Goal: Information Seeking & Learning: Learn about a topic

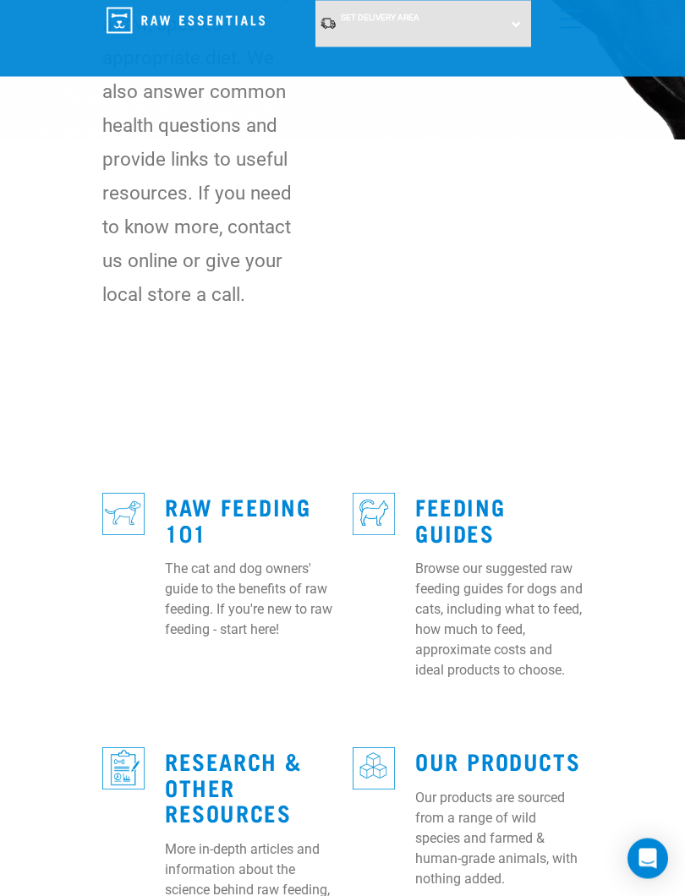
scroll to position [274, 0]
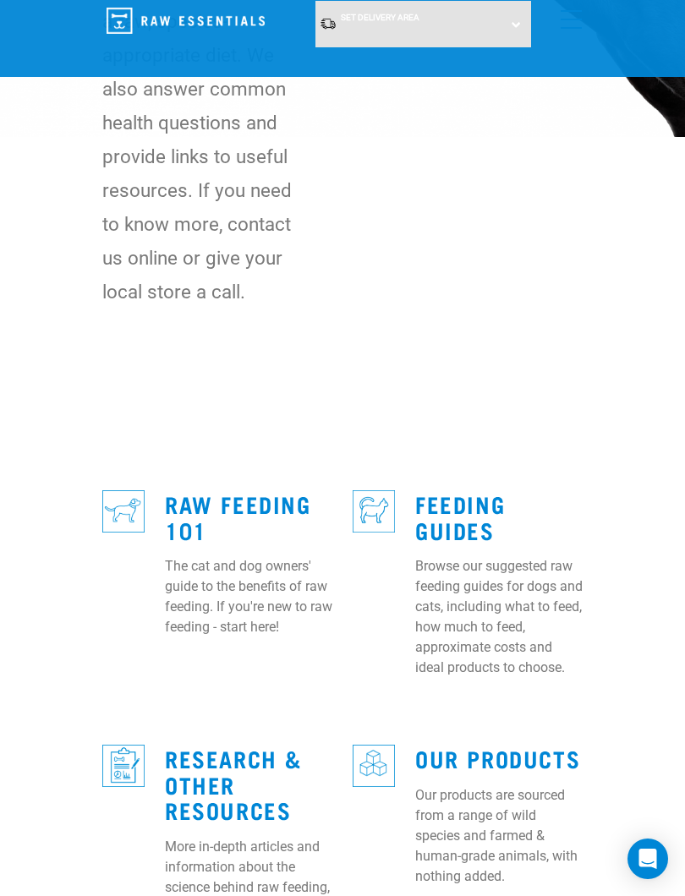
click at [243, 585] on p "The cat and dog owners' guide to the benefits of raw feeding. If you're new to …" at bounding box center [248, 596] width 167 height 81
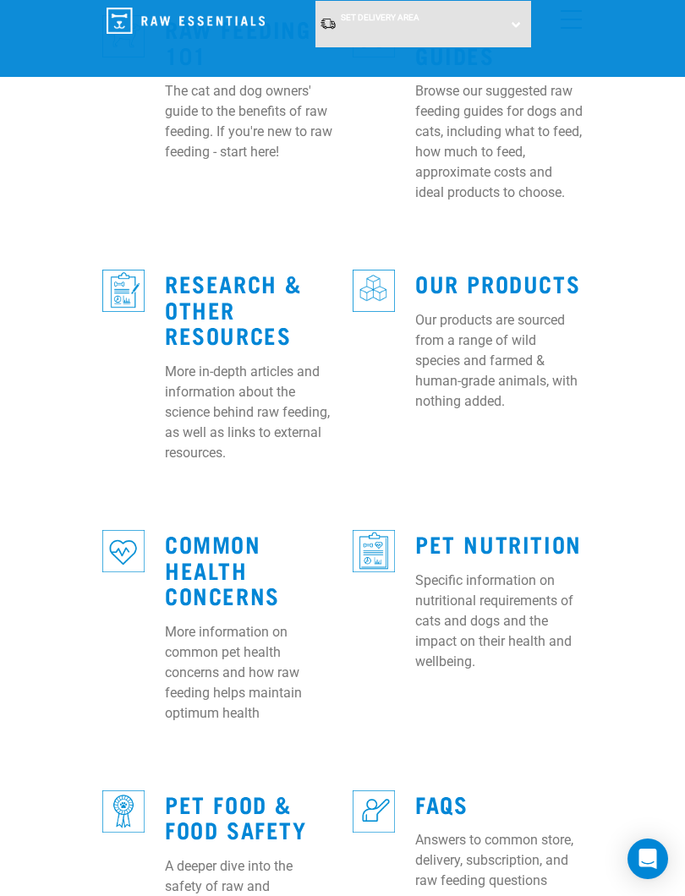
scroll to position [756, 0]
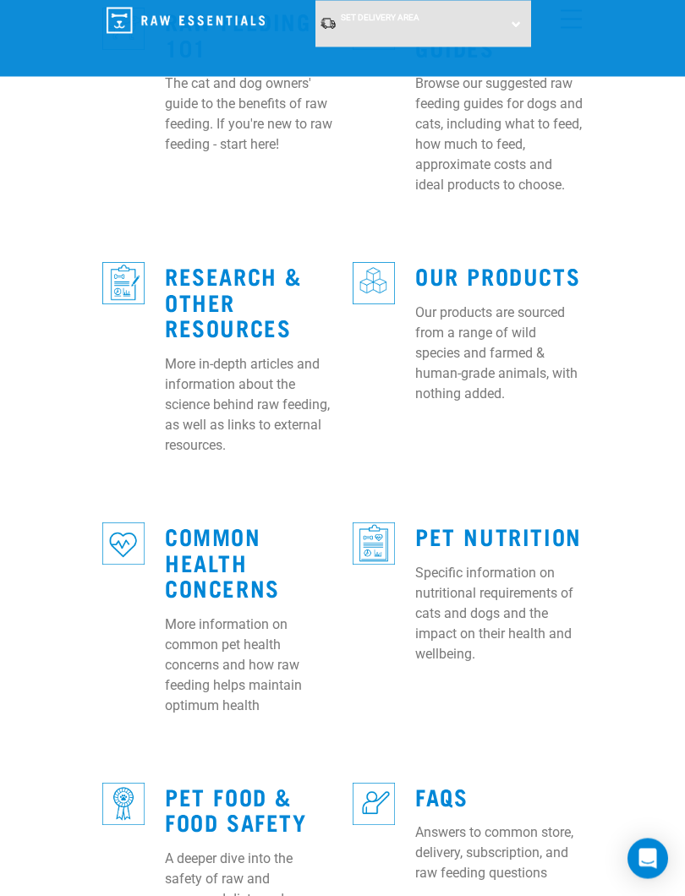
click at [213, 553] on link "Common Health Concerns" at bounding box center [222, 562] width 115 height 64
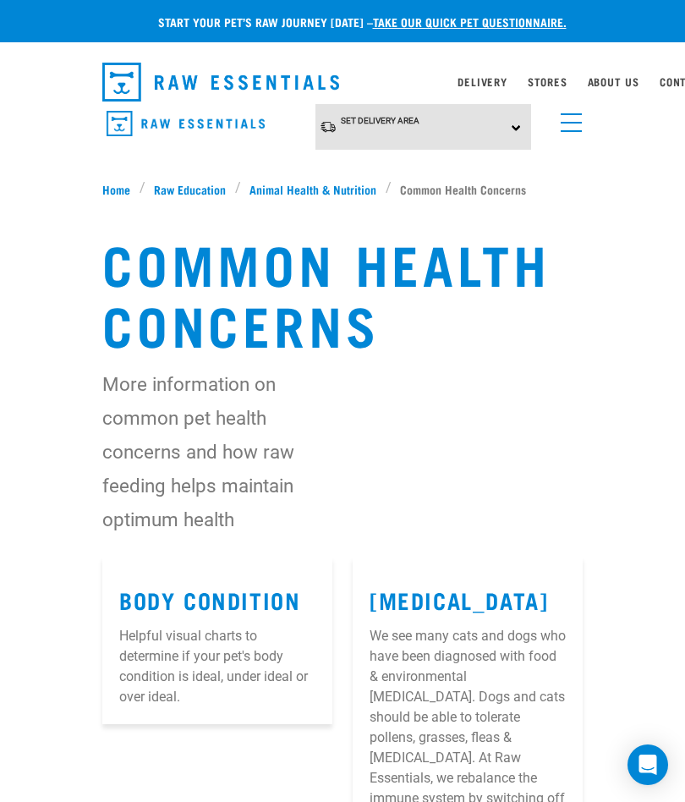
click at [186, 189] on span "Raw Education" at bounding box center [190, 189] width 72 height 18
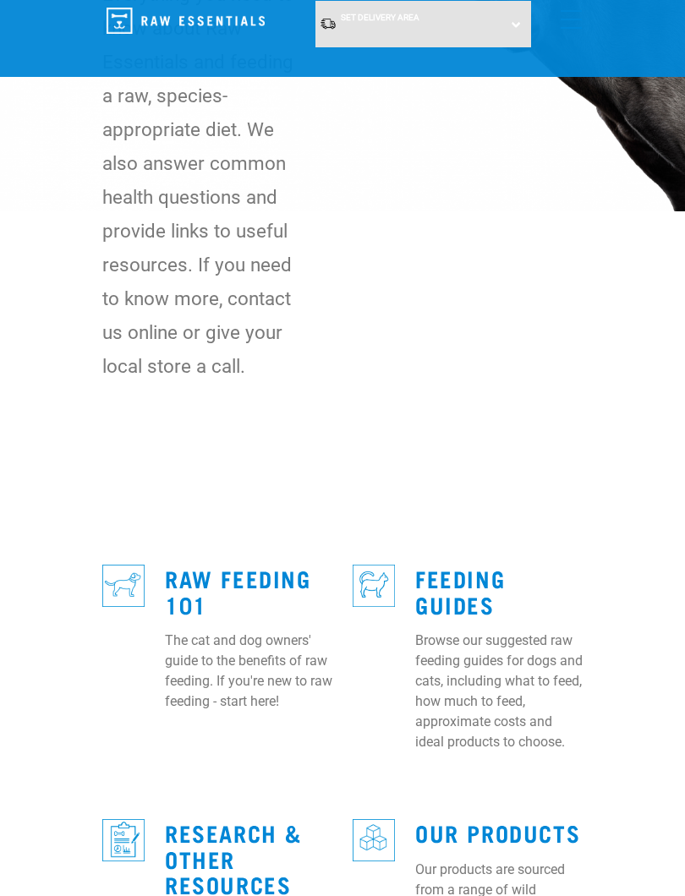
scroll to position [203, 0]
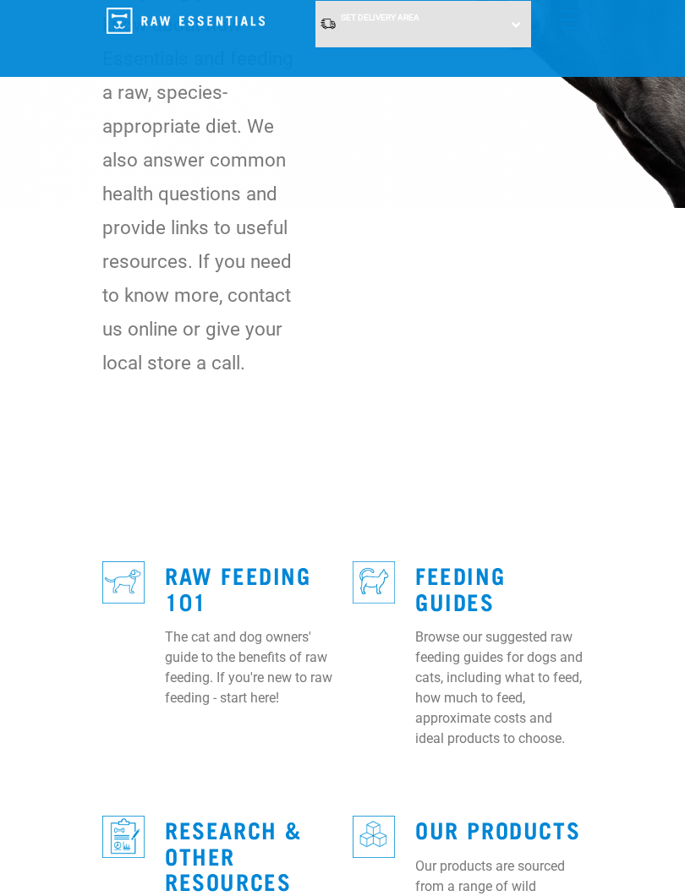
click at [201, 583] on link "Raw Feeding 101" at bounding box center [238, 587] width 146 height 39
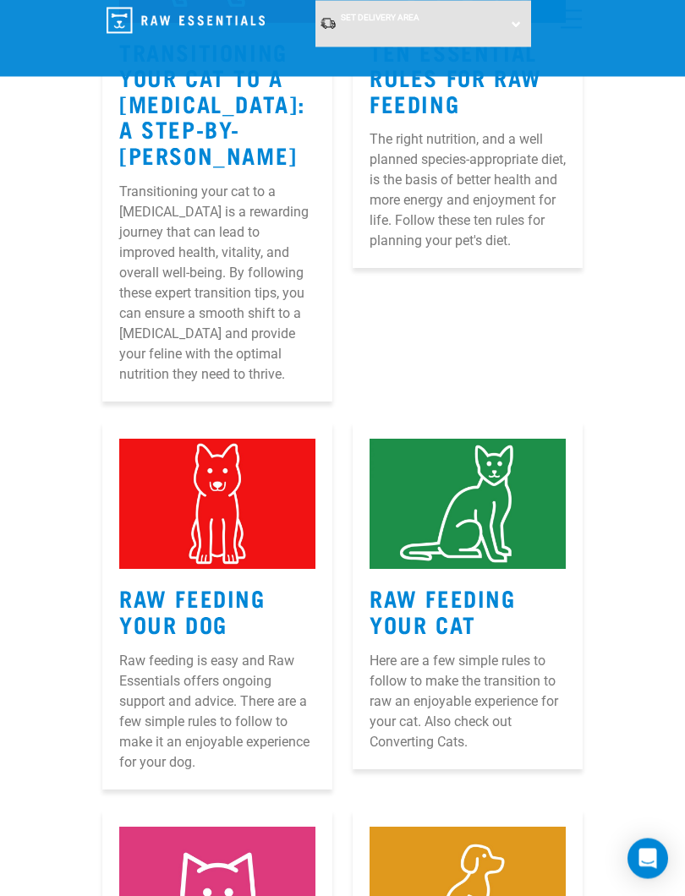
scroll to position [972, 0]
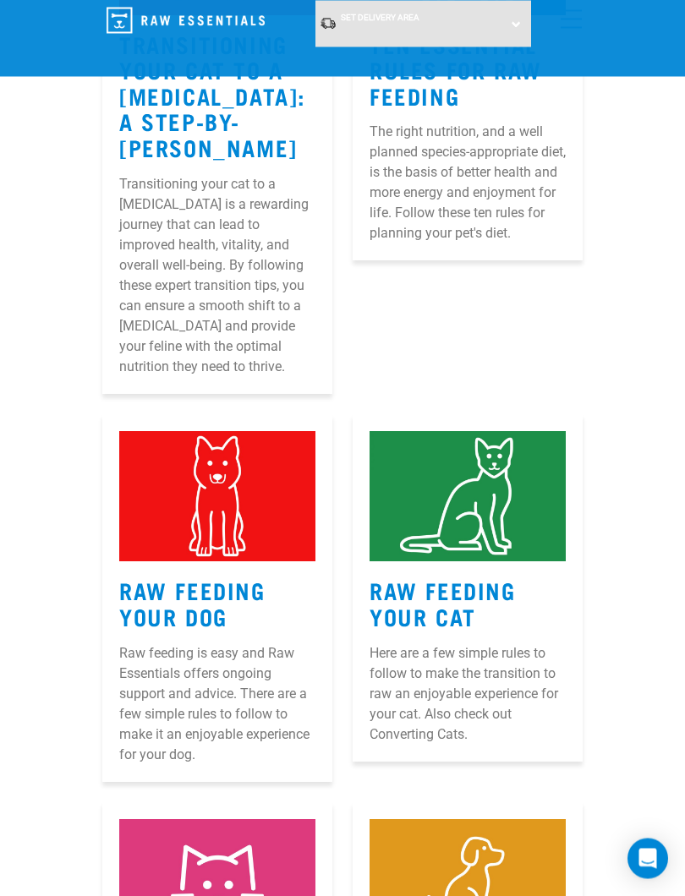
click at [216, 536] on img at bounding box center [217, 497] width 196 height 131
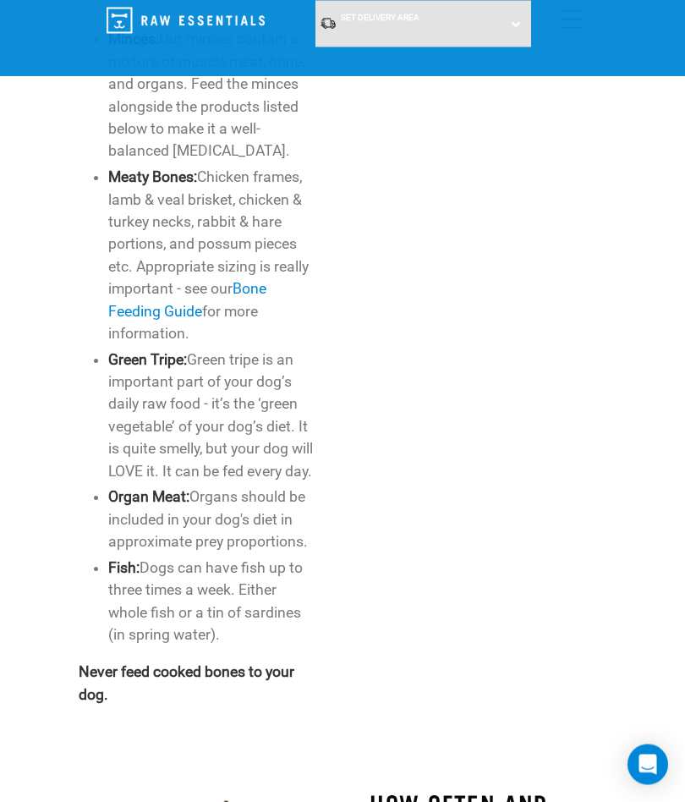
scroll to position [1093, 0]
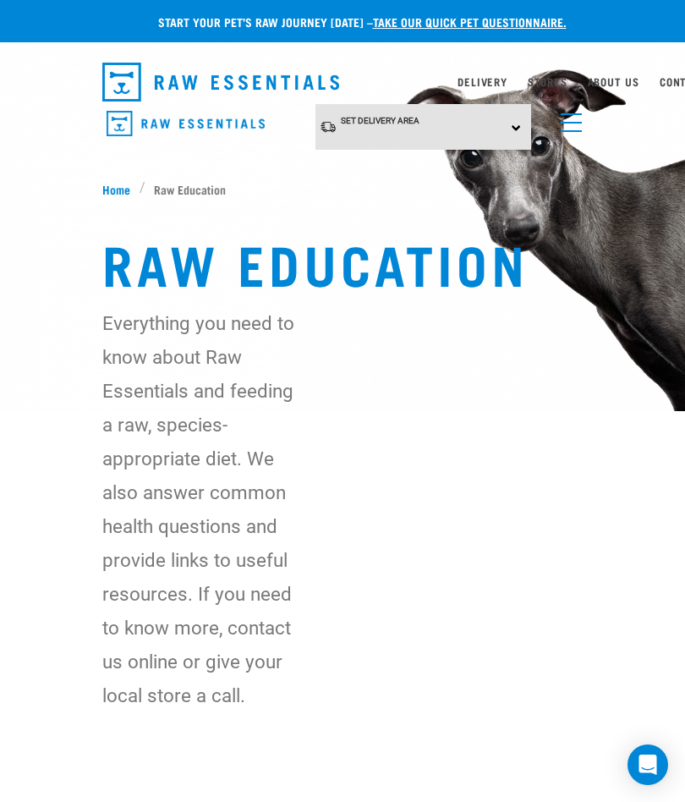
click at [186, 129] on img "dropdown navigation" at bounding box center [186, 124] width 158 height 26
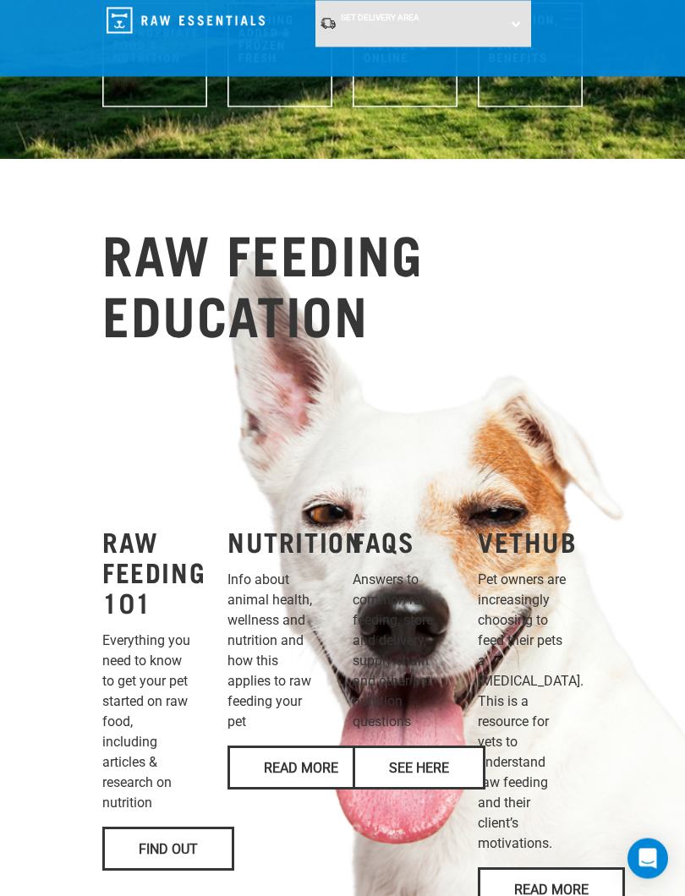
scroll to position [1081, 0]
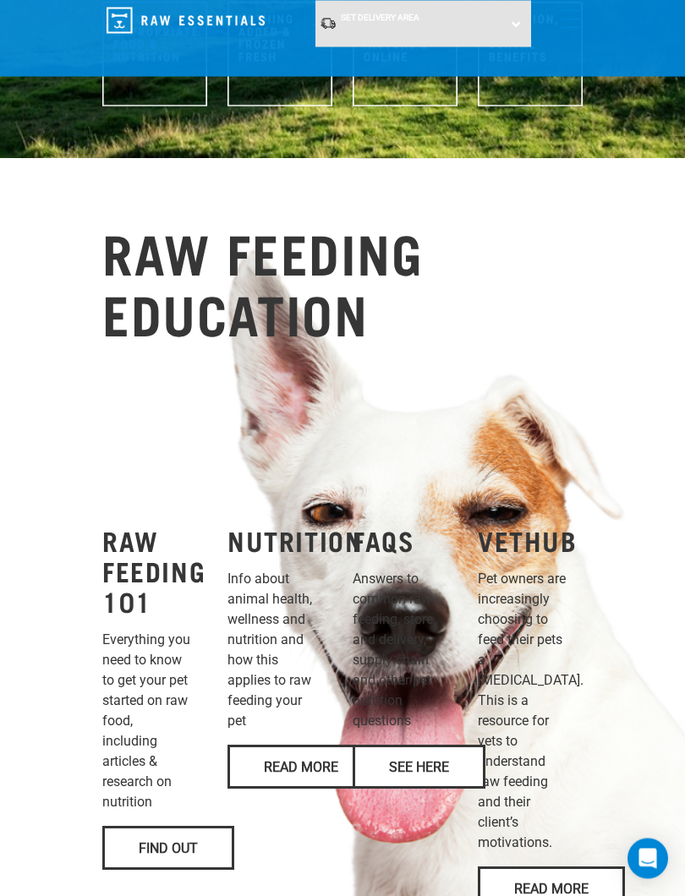
click at [280, 673] on p "Info about animal health, wellness and nutrition and how this applies to raw fe…" at bounding box center [279, 651] width 105 height 162
click at [282, 777] on link "Read More" at bounding box center [300, 768] width 147 height 44
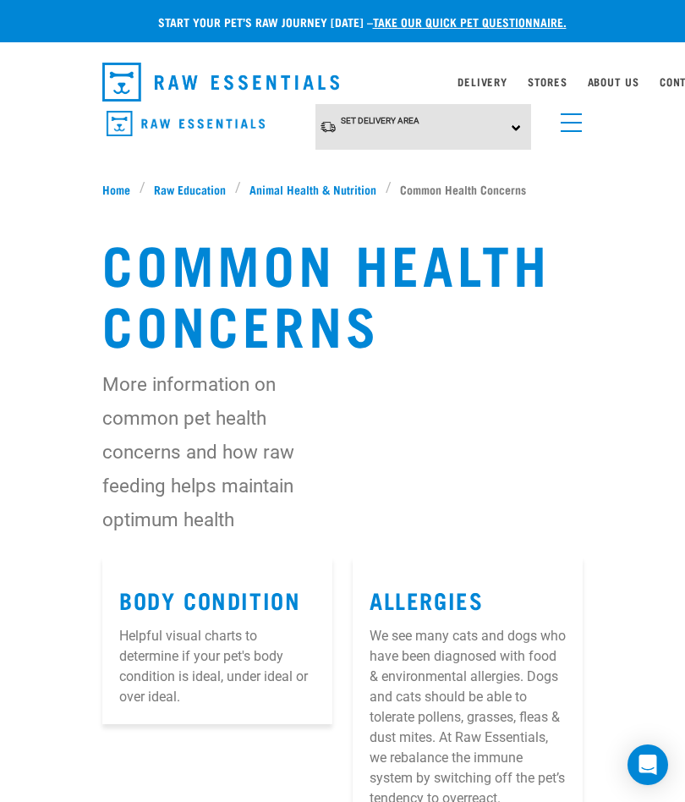
click at [183, 193] on span "Raw Education" at bounding box center [190, 189] width 72 height 18
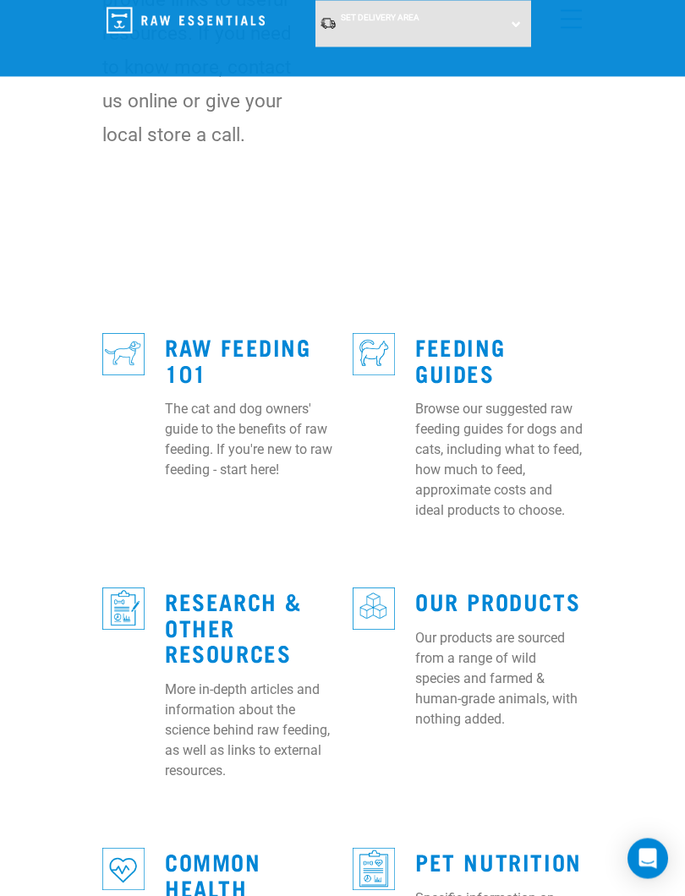
scroll to position [432, 0]
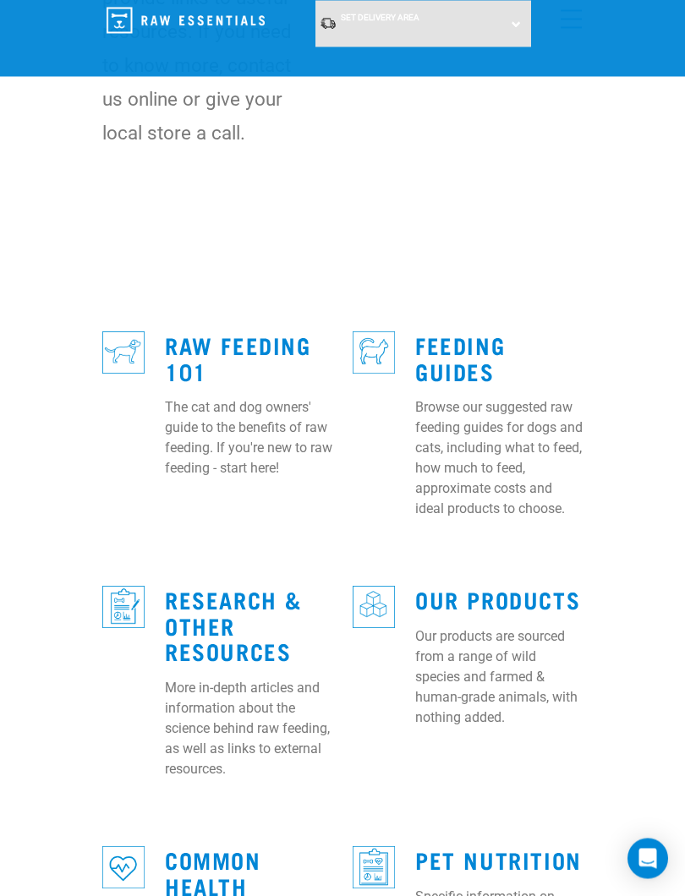
click at [452, 351] on link "Feeding Guides" at bounding box center [460, 358] width 90 height 39
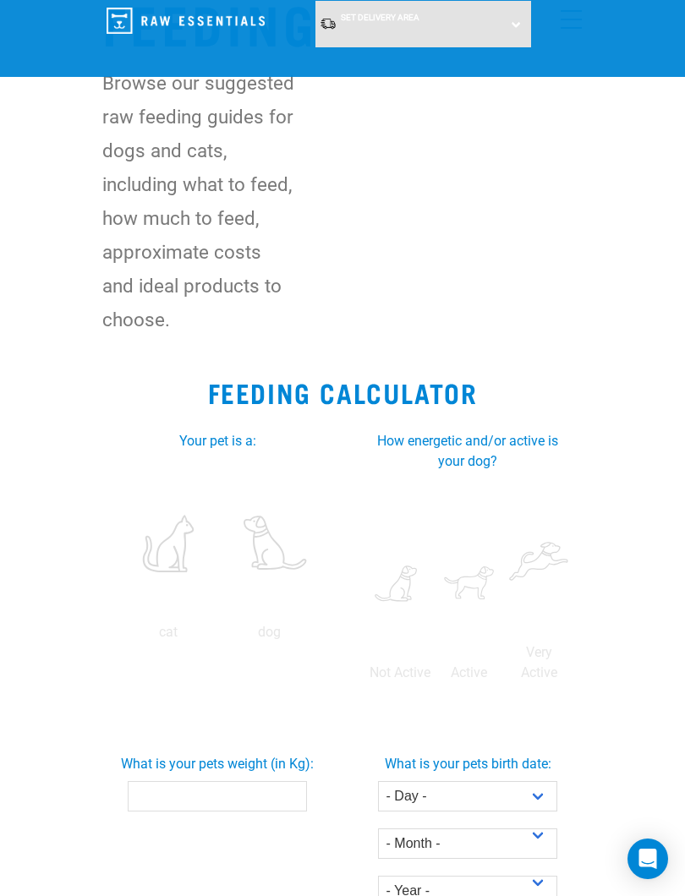
scroll to position [112, 0]
click at [222, 615] on label at bounding box center [269, 543] width 95 height 144
click at [219, 636] on input "radio" at bounding box center [219, 636] width 0 height 0
radio input "true"
click at [501, 554] on label at bounding box center [469, 584] width 63 height 144
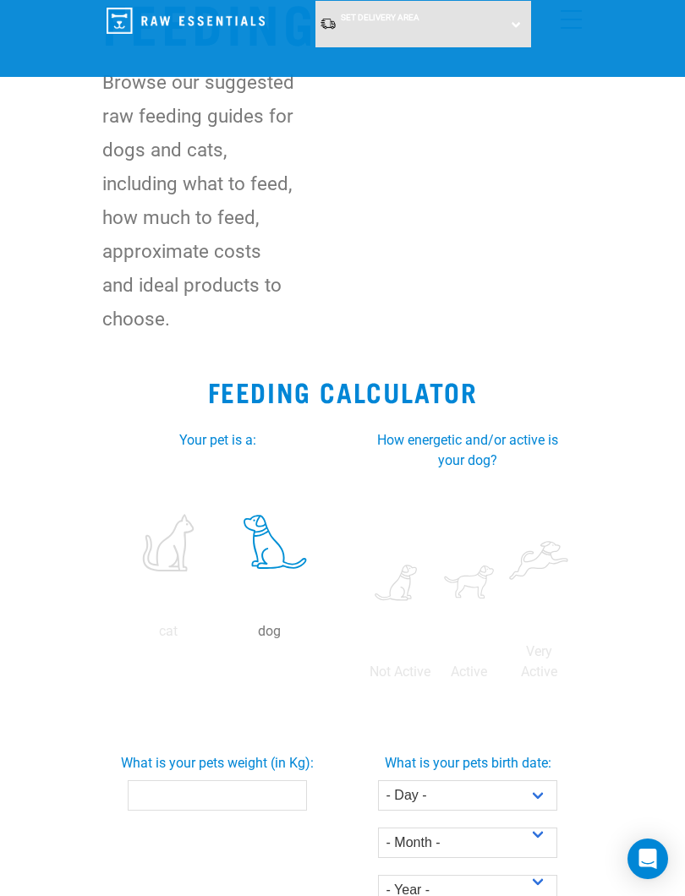
click at [435, 676] on input "radio" at bounding box center [435, 676] width 0 height 0
radio input "true"
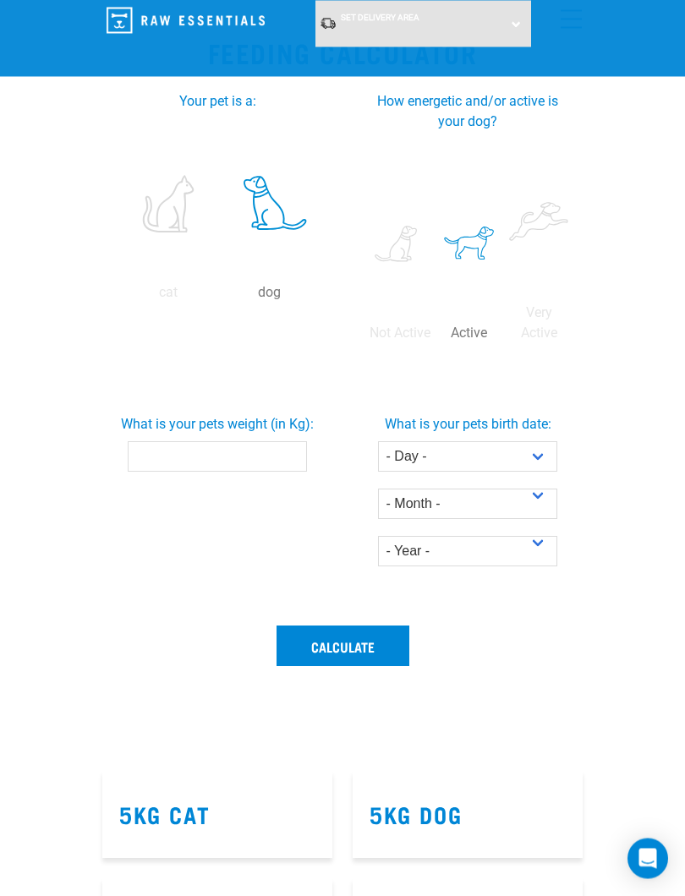
scroll to position [451, 0]
click at [198, 472] on input "What is your pets weight (in Kg):" at bounding box center [218, 456] width 180 height 30
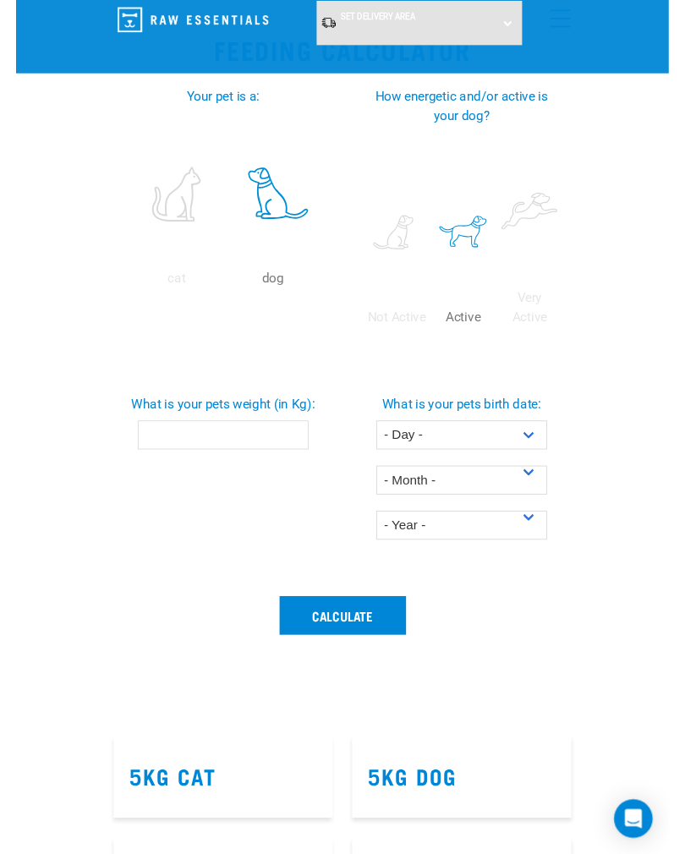
scroll to position [551, 0]
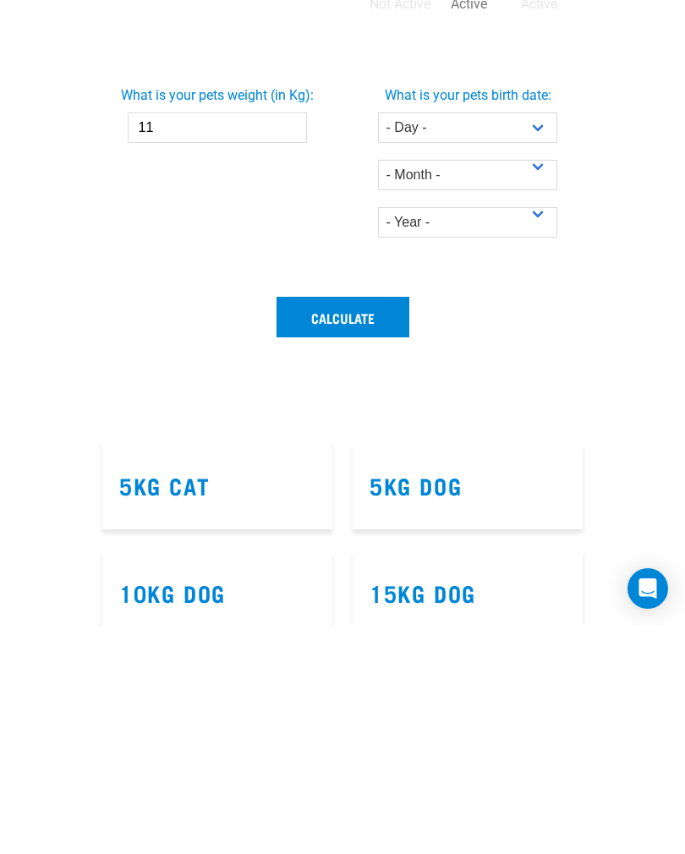
type input "11"
click at [543, 435] on select "- Year - 2025 2024 2023 2022 2021 2020 2019 2018 2017 2016 2015 2014" at bounding box center [468, 450] width 180 height 30
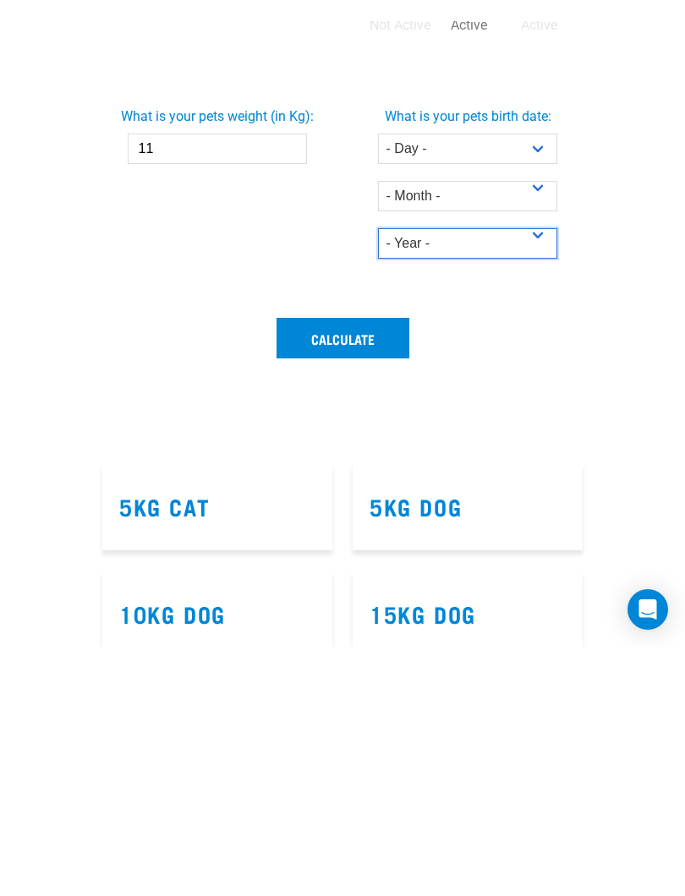
scroll to position [780, 0]
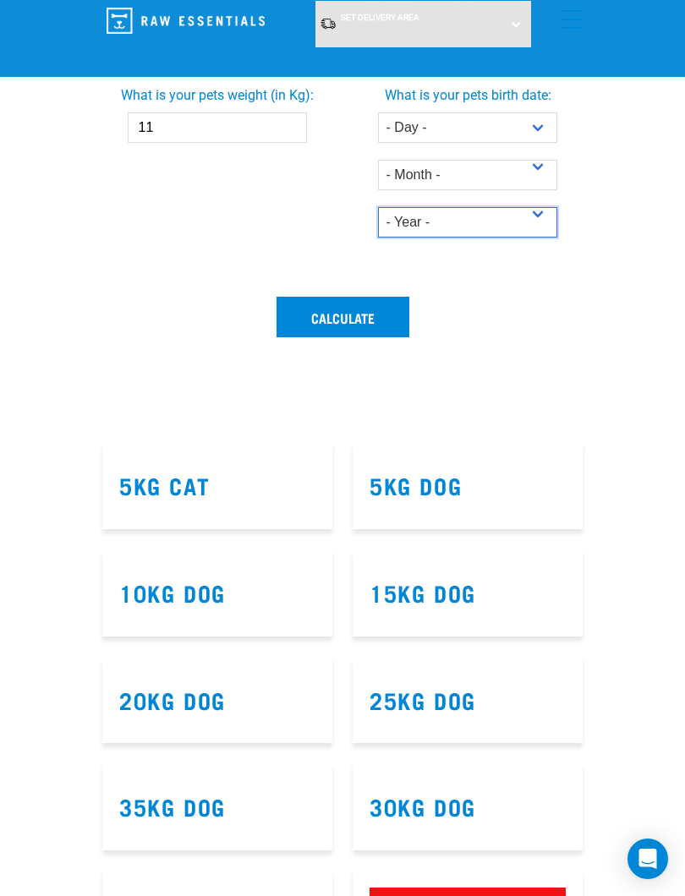
select select "2013"
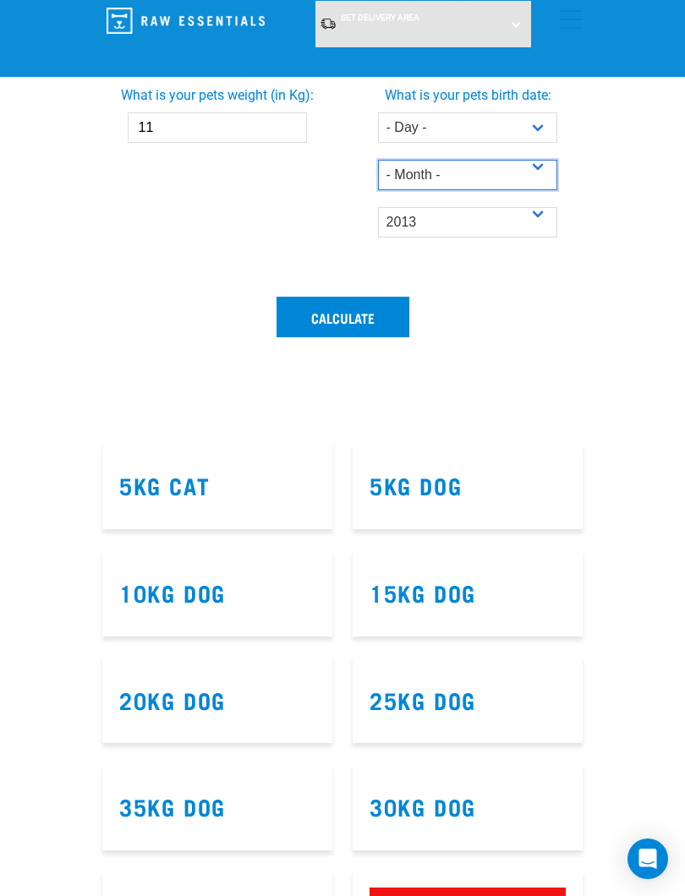
click at [531, 190] on select "- Month - January February March April May June July August September October N…" at bounding box center [468, 175] width 180 height 30
select select "October"
click at [342, 337] on button "Calculate" at bounding box center [343, 317] width 133 height 41
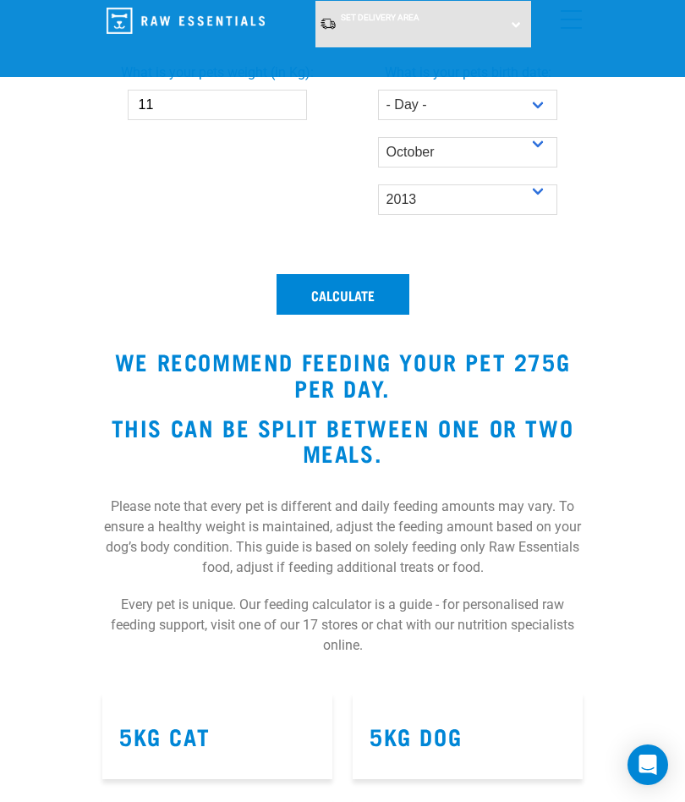
scroll to position [768, 0]
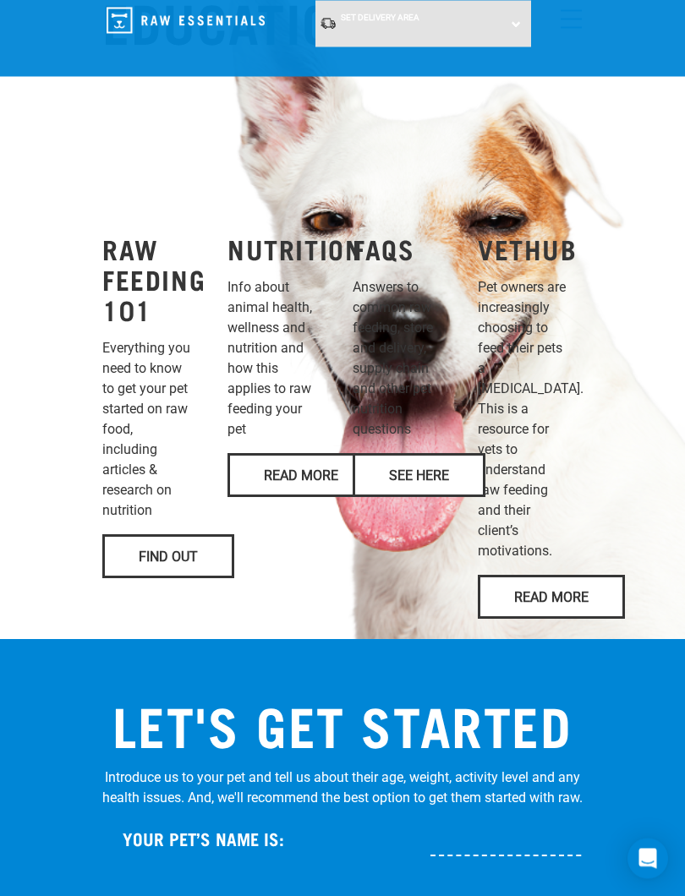
scroll to position [1373, 0]
click at [163, 578] on link "Find Out" at bounding box center [168, 556] width 132 height 44
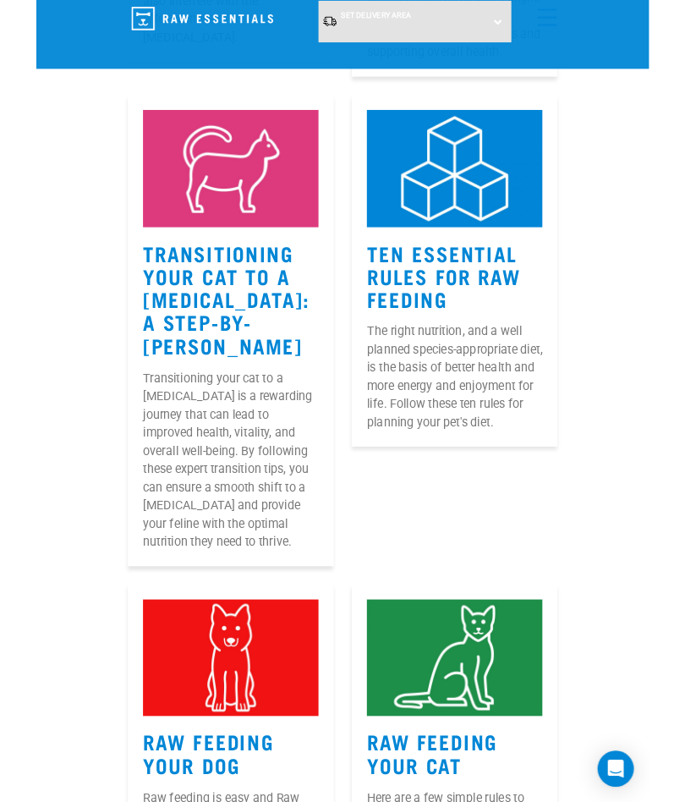
scroll to position [733, 0]
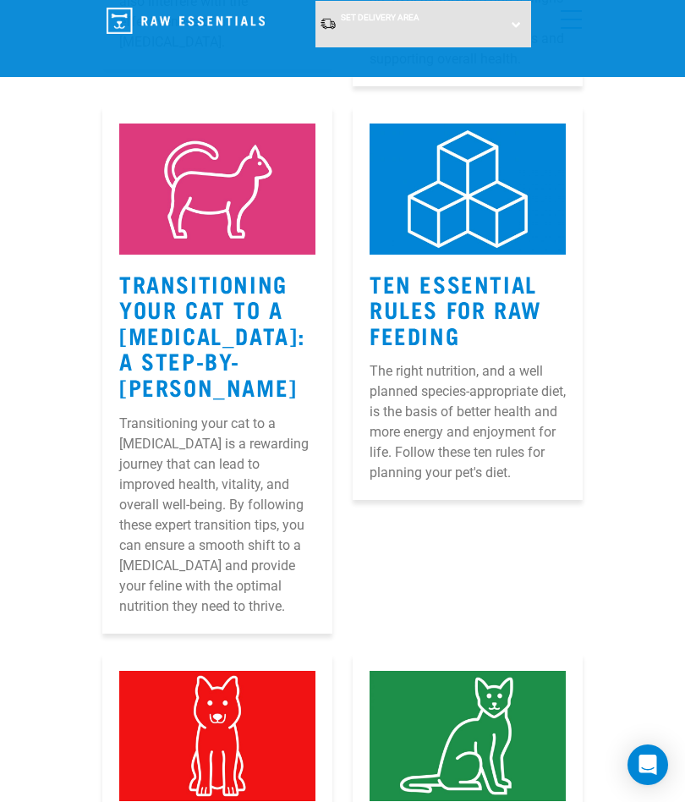
click at [461, 428] on p "The right nutrition, and a well planned species-appropriate diet, is the basis …" at bounding box center [468, 422] width 196 height 122
click at [489, 249] on img at bounding box center [468, 188] width 196 height 131
click at [452, 341] on link "Ten Essential Rules for Raw Feeding" at bounding box center [456, 309] width 173 height 64
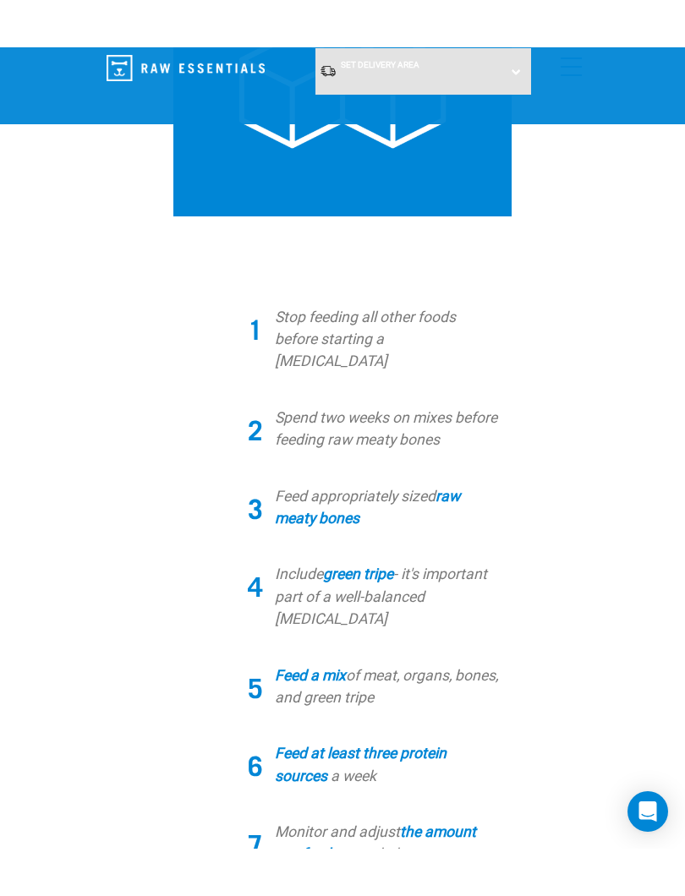
scroll to position [548, 0]
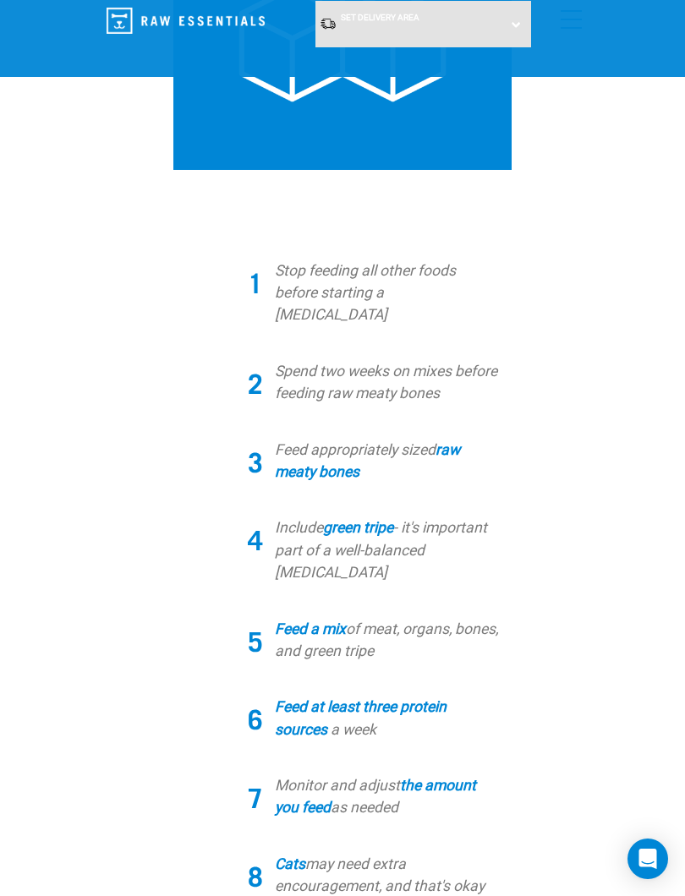
click at [309, 621] on link "Feed a mix" at bounding box center [310, 629] width 71 height 17
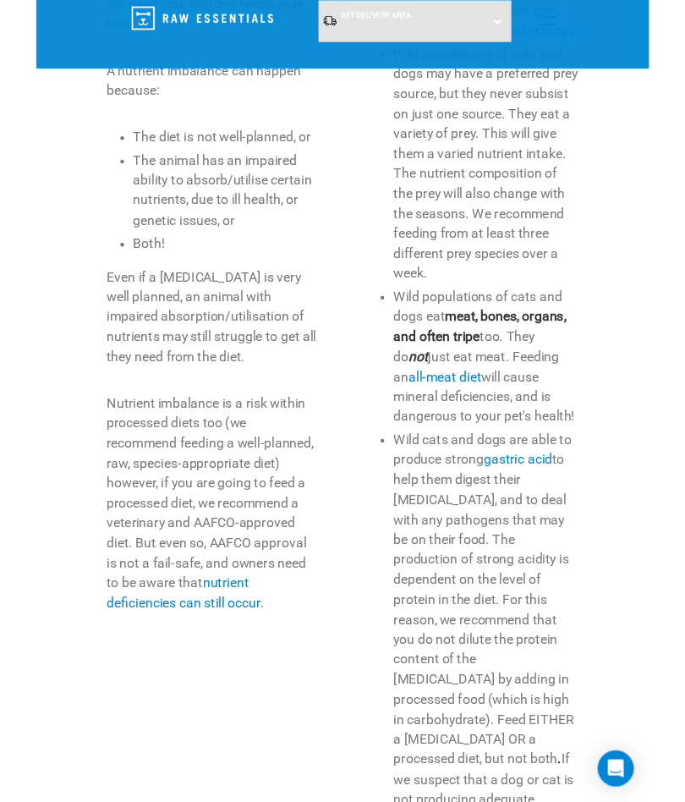
scroll to position [1011, 0]
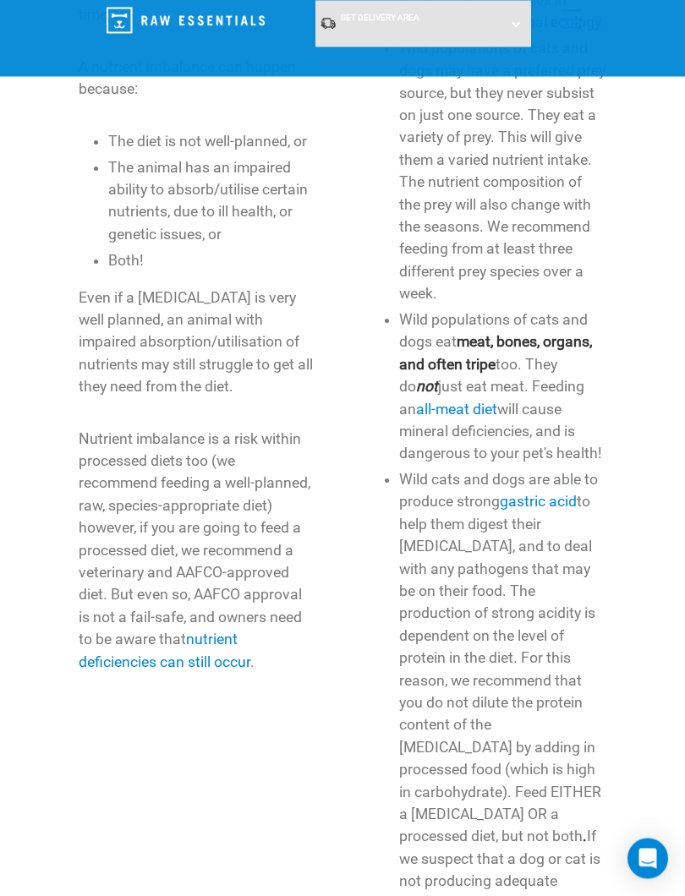
click at [215, 671] on link "nutrient deficiencies can still occur" at bounding box center [165, 651] width 172 height 39
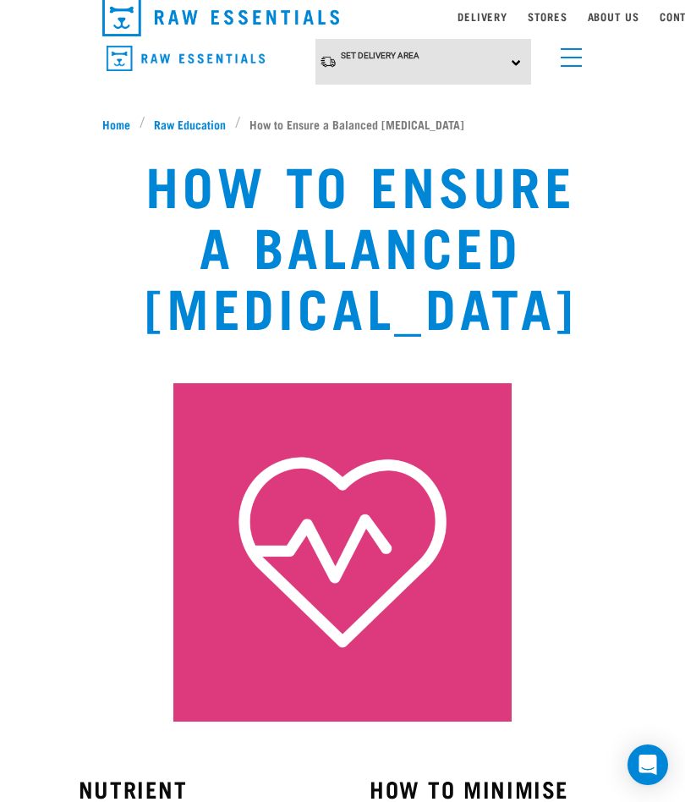
scroll to position [0, 0]
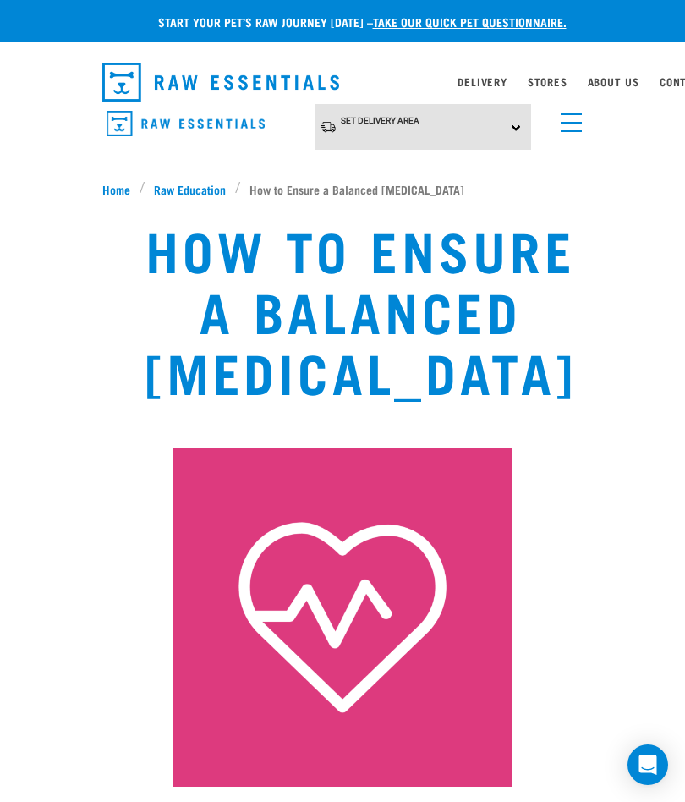
click at [184, 190] on span "Raw Education" at bounding box center [190, 189] width 72 height 18
click at [189, 190] on span "Raw Education" at bounding box center [190, 189] width 72 height 18
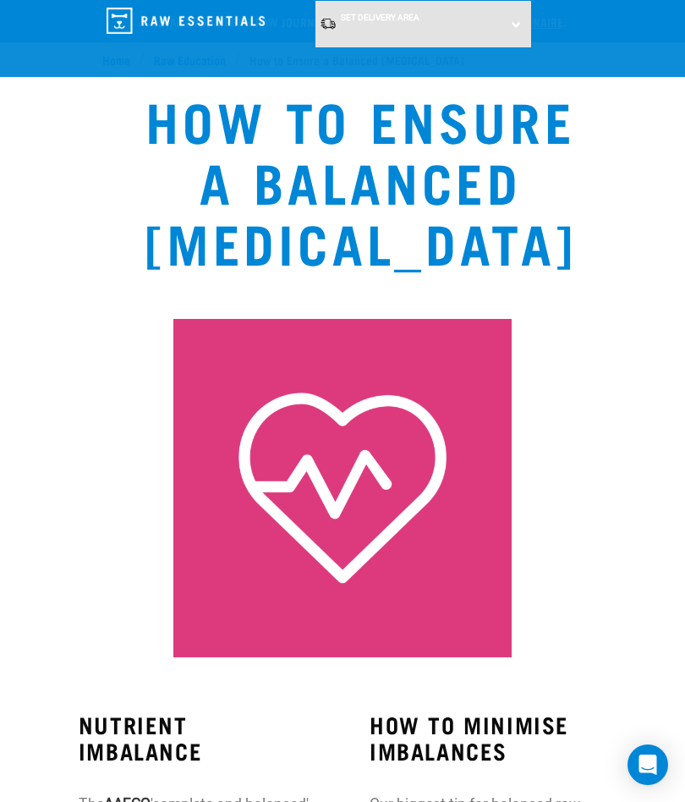
click at [185, 67] on span "Raw Education" at bounding box center [190, 60] width 72 height 18
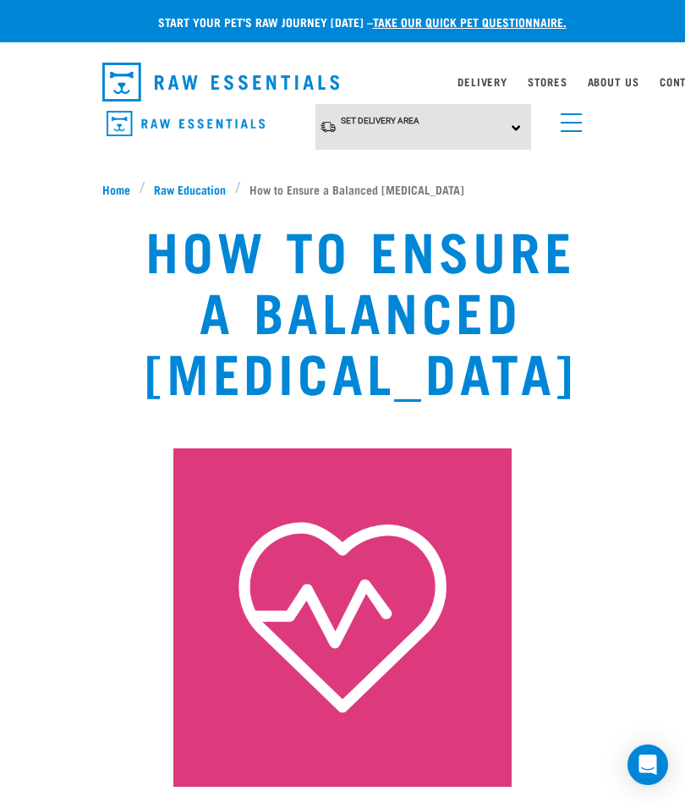
click at [118, 185] on span "Home" at bounding box center [116, 189] width 28 height 18
click at [566, 128] on link "menu" at bounding box center [567, 118] width 30 height 30
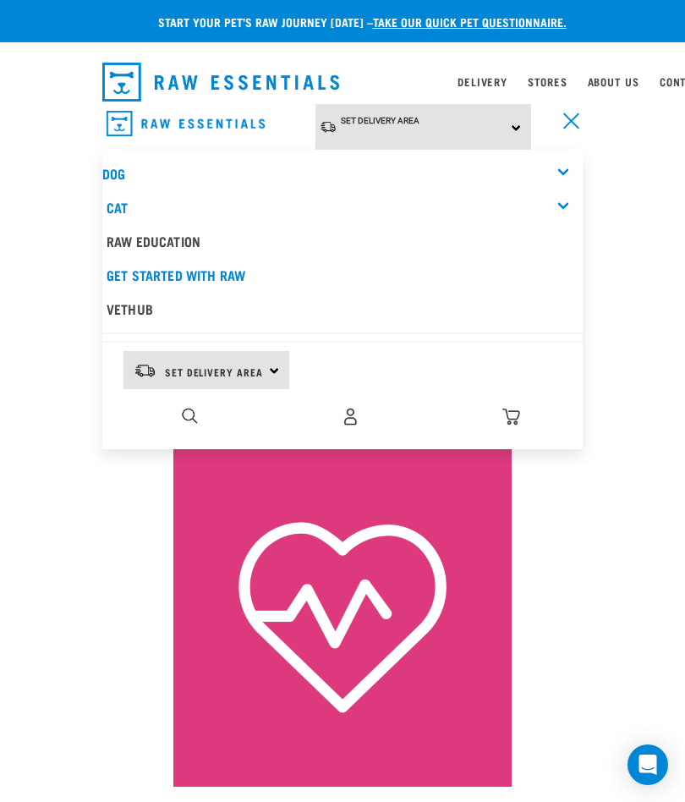
click at [574, 131] on span "menu" at bounding box center [571, 131] width 21 height 2
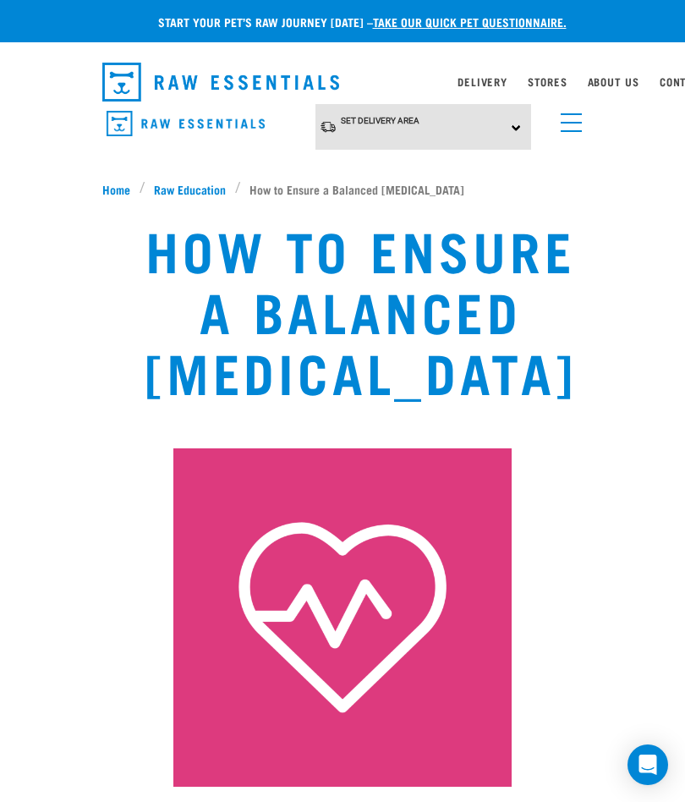
click at [572, 128] on link "menu" at bounding box center [567, 118] width 30 height 30
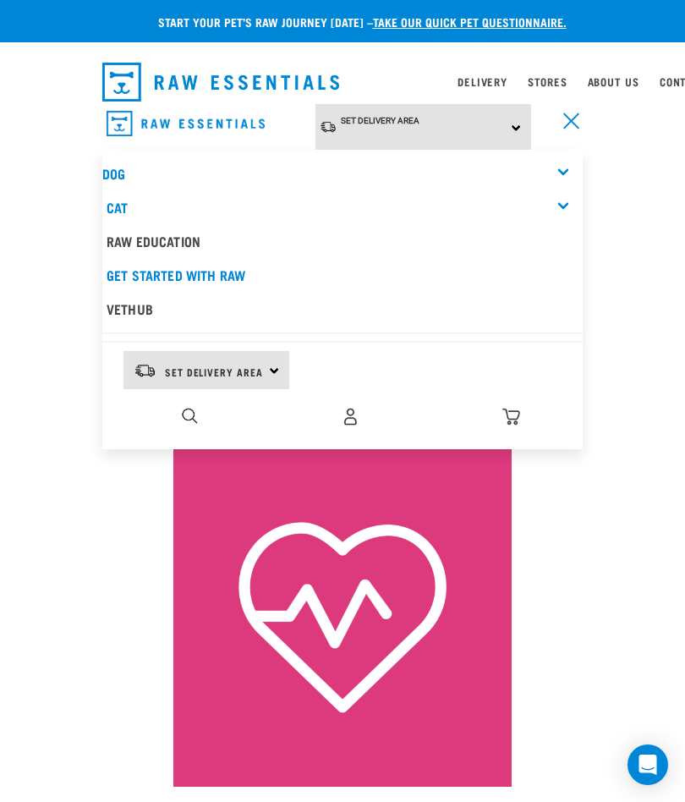
click at [207, 132] on img "dropdown navigation" at bounding box center [186, 124] width 158 height 26
click at [176, 244] on link "Raw Education" at bounding box center [342, 241] width 480 height 34
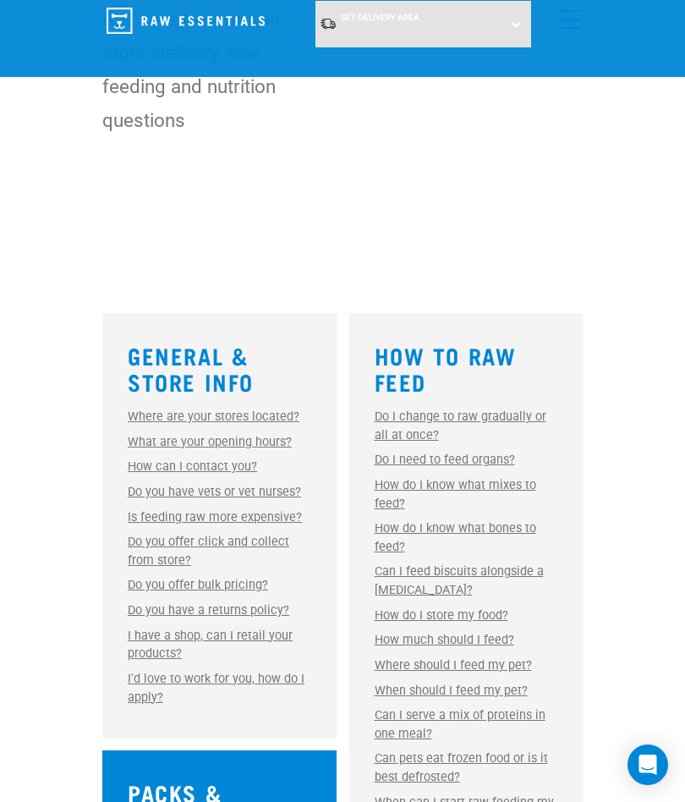
scroll to position [287, 0]
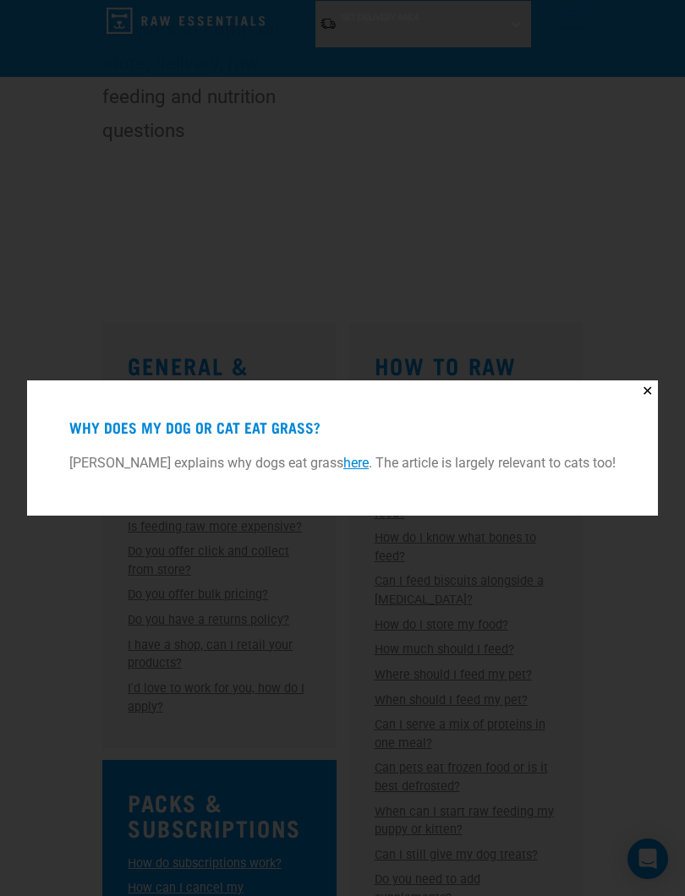
click at [356, 468] on link "here" at bounding box center [355, 463] width 25 height 16
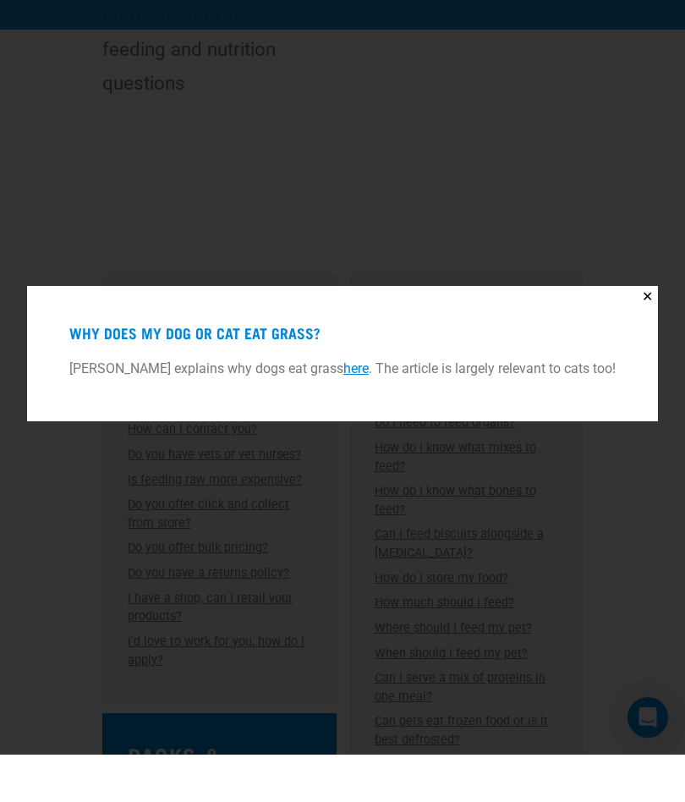
scroll to position [334, 0]
